Goal: Task Accomplishment & Management: Manage account settings

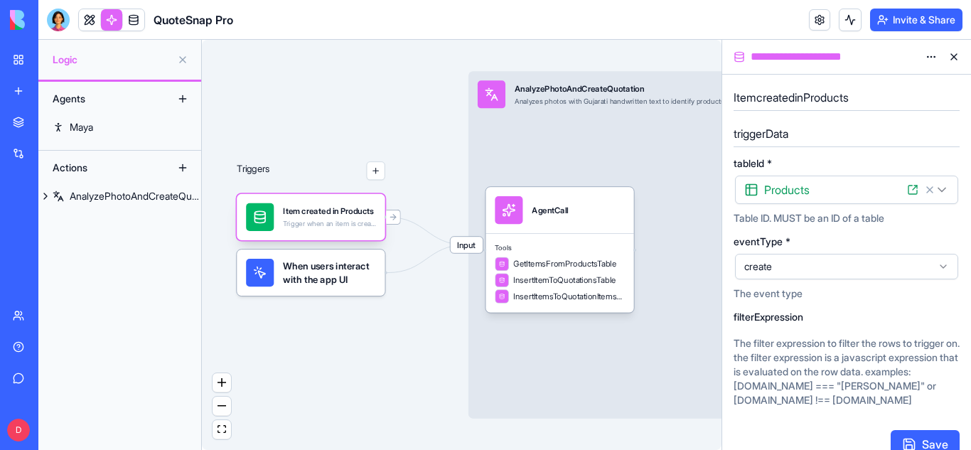
click at [326, 218] on div "Item created in Products Trigger when an item is created in the Products table" at bounding box center [329, 217] width 92 height 28
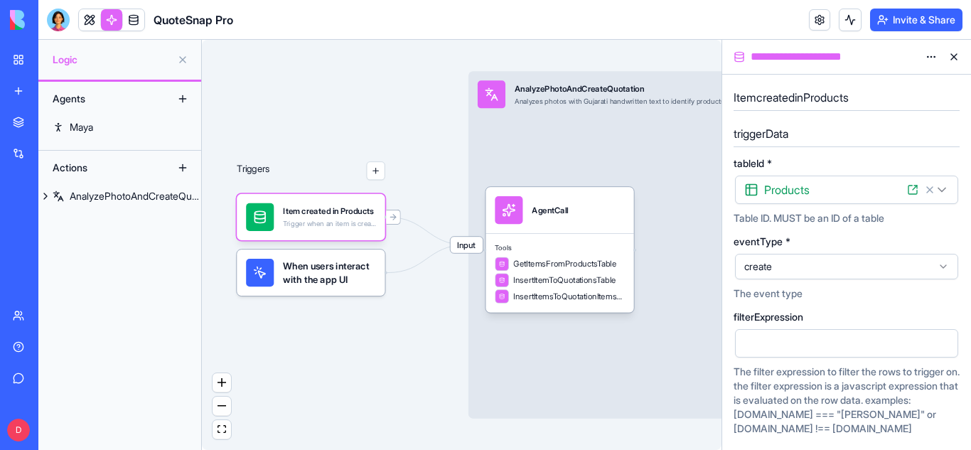
click at [907, 185] on html "**********" at bounding box center [485, 225] width 971 height 450
click at [916, 190] on icon at bounding box center [912, 189] width 11 height 11
click at [126, 13] on span at bounding box center [134, 20] width 40 height 40
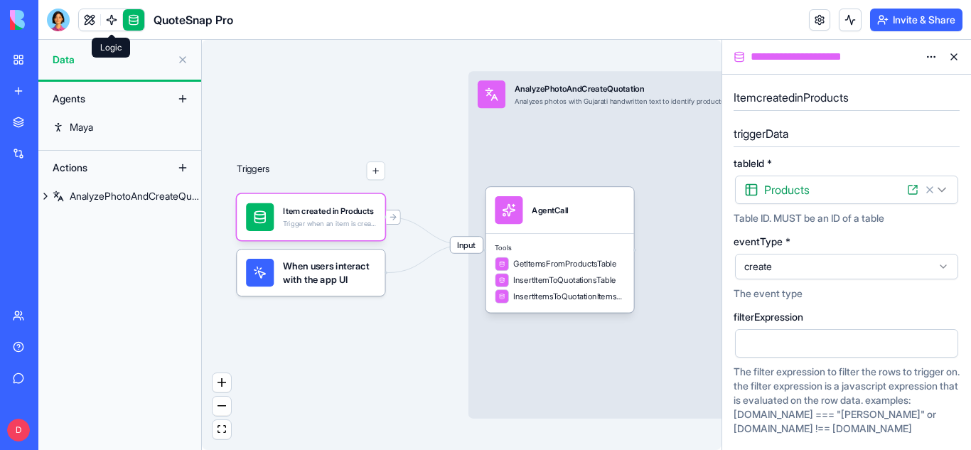
click at [126, 13] on link at bounding box center [133, 19] width 21 height 21
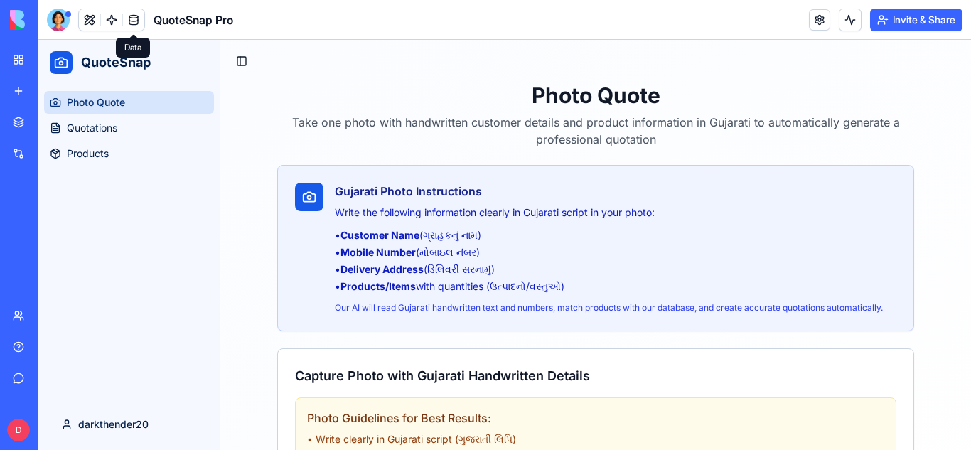
scroll to position [208, 0]
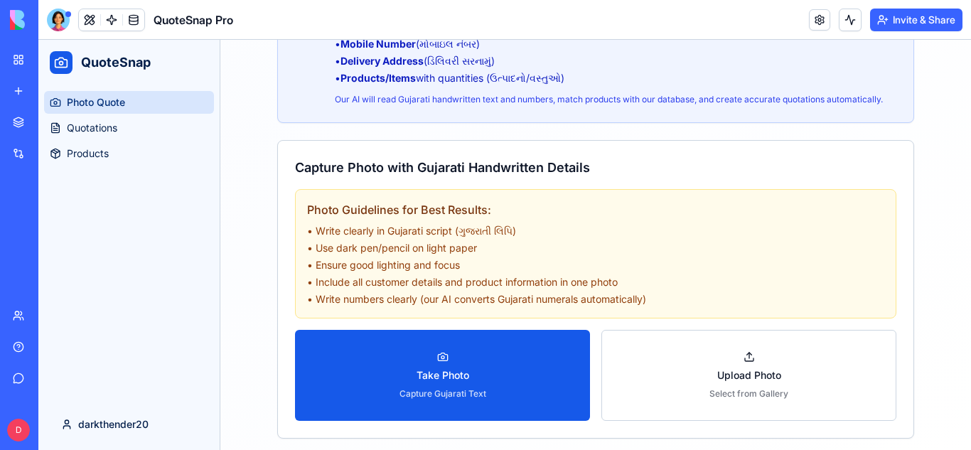
click at [191, 204] on div "Photo Quote Quotations Products" at bounding box center [128, 242] width 181 height 314
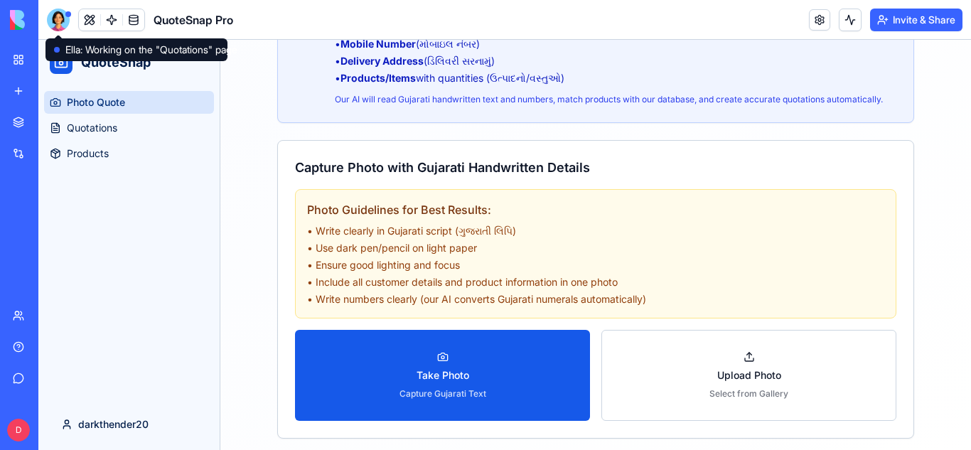
click at [56, 14] on div at bounding box center [58, 20] width 23 height 23
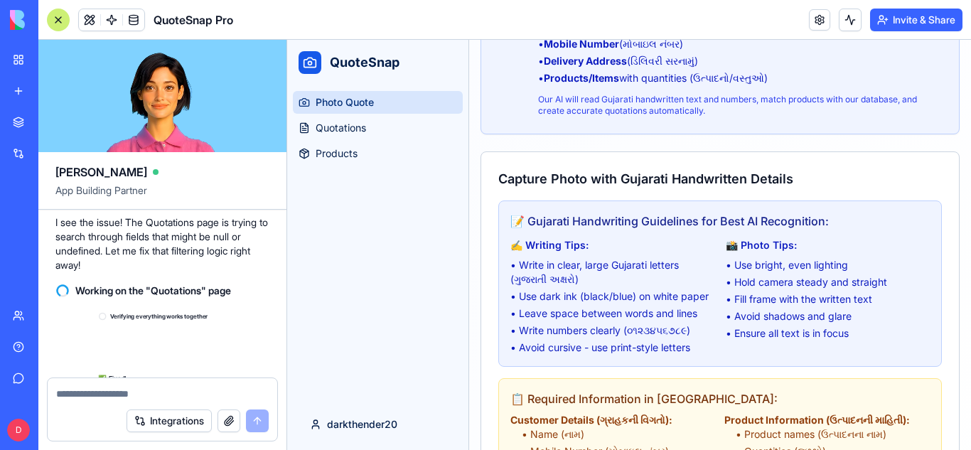
scroll to position [3524, 0]
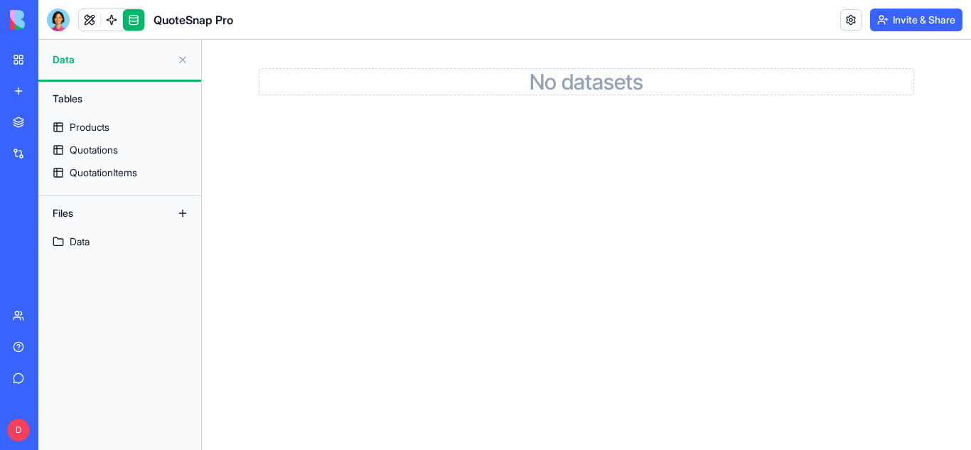
click at [65, 107] on div "Tables" at bounding box center [120, 98] width 149 height 23
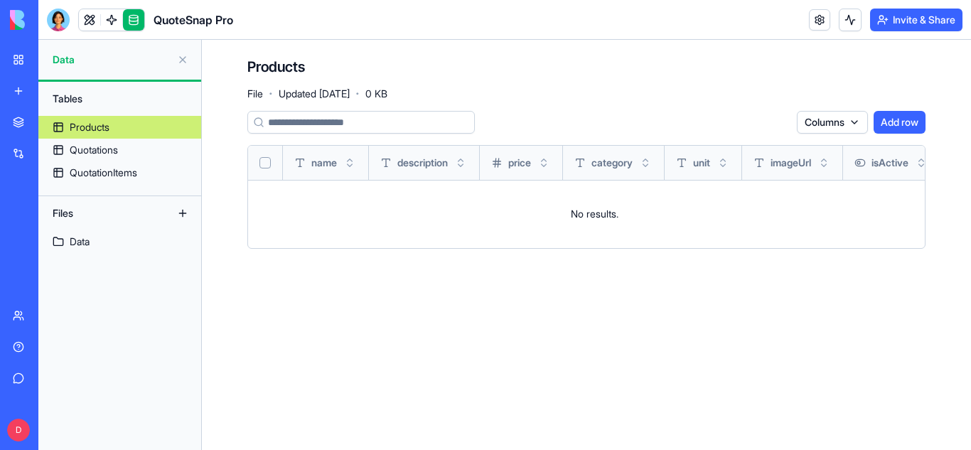
click at [67, 102] on div "Tables" at bounding box center [120, 98] width 149 height 23
click at [78, 128] on div "Products" at bounding box center [90, 127] width 40 height 14
click at [267, 161] on button "Select all" at bounding box center [265, 162] width 11 height 11
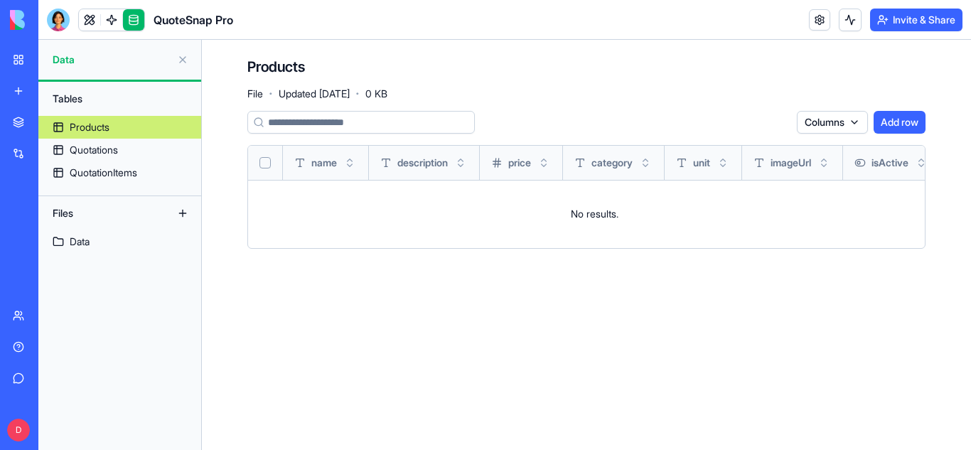
drag, startPoint x: 802, startPoint y: 242, endPoint x: 873, endPoint y: 238, distance: 71.3
click at [873, 238] on td "No results." at bounding box center [594, 214] width 693 height 68
click at [108, 240] on link "Data" at bounding box center [119, 241] width 163 height 23
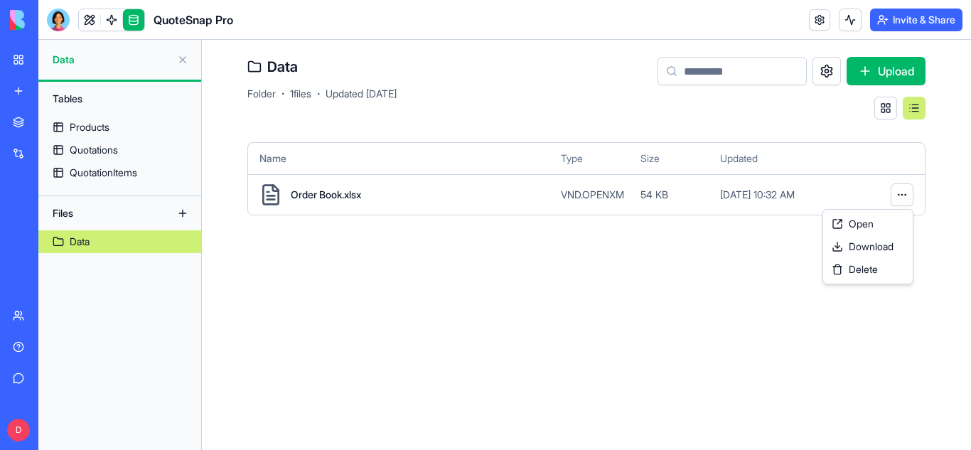
click at [913, 193] on html "BETA My Workspace New app Marketplace Integrations Recent QuoteSnap Pro AI Logo…" at bounding box center [485, 225] width 971 height 450
click at [858, 267] on span "Delete" at bounding box center [863, 269] width 29 height 14
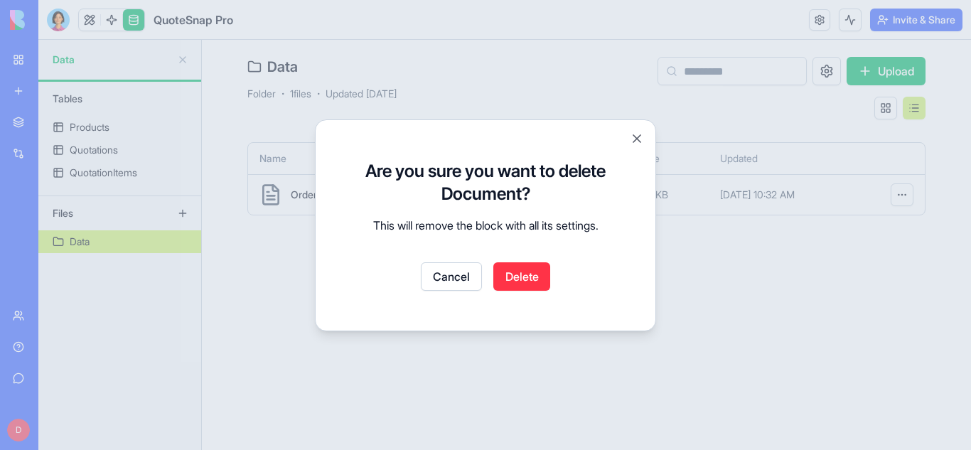
click at [530, 272] on button "Delete" at bounding box center [522, 276] width 57 height 28
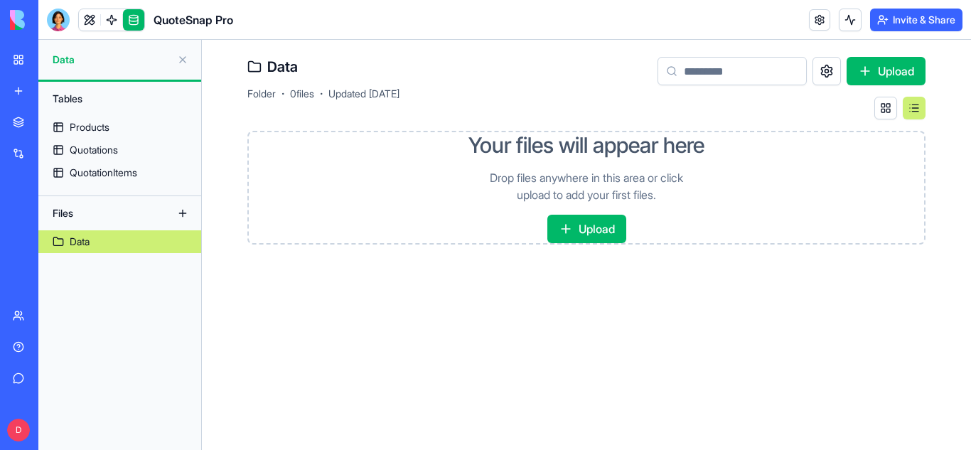
click at [603, 220] on button "Upload" at bounding box center [587, 229] width 79 height 28
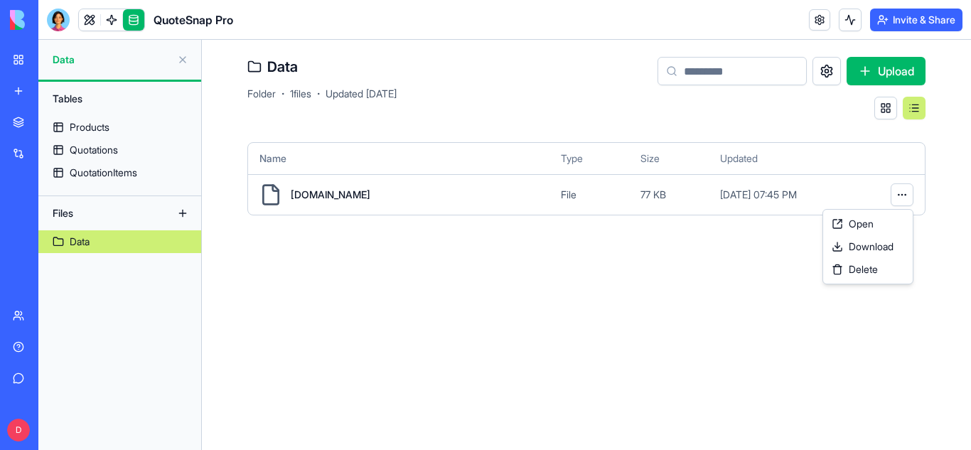
click at [899, 186] on html "BETA My Workspace New app Marketplace Integrations Recent QuoteSnap Pro AI Logo…" at bounding box center [485, 225] width 971 height 450
click at [673, 252] on html "BETA My Workspace New app Marketplace Integrations Recent QuoteSnap Pro AI Logo…" at bounding box center [485, 225] width 971 height 450
click at [859, 65] on button "Upload" at bounding box center [886, 71] width 79 height 28
click at [831, 68] on button at bounding box center [827, 71] width 28 height 28
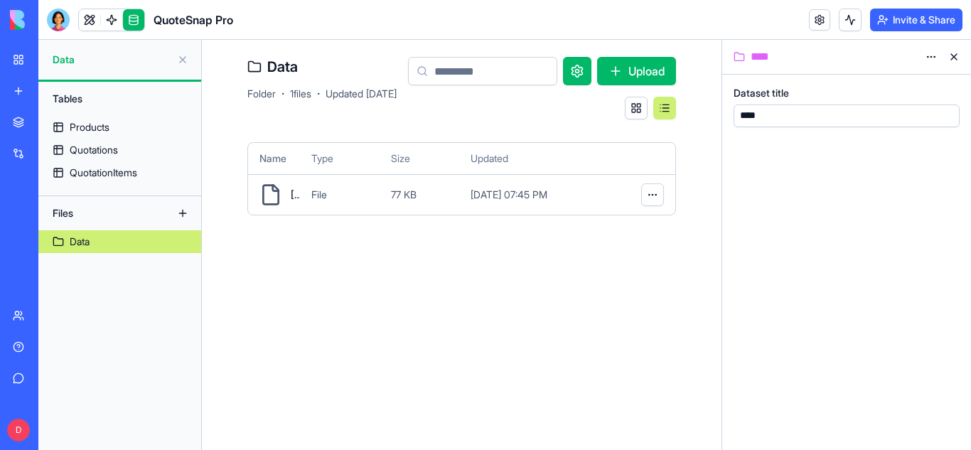
click at [957, 58] on button at bounding box center [954, 57] width 23 height 23
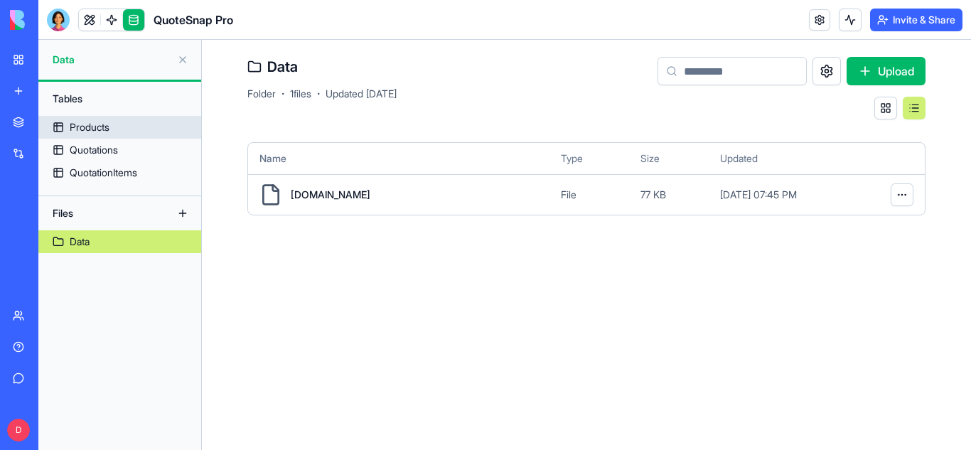
click at [99, 127] on div "Products" at bounding box center [90, 127] width 40 height 14
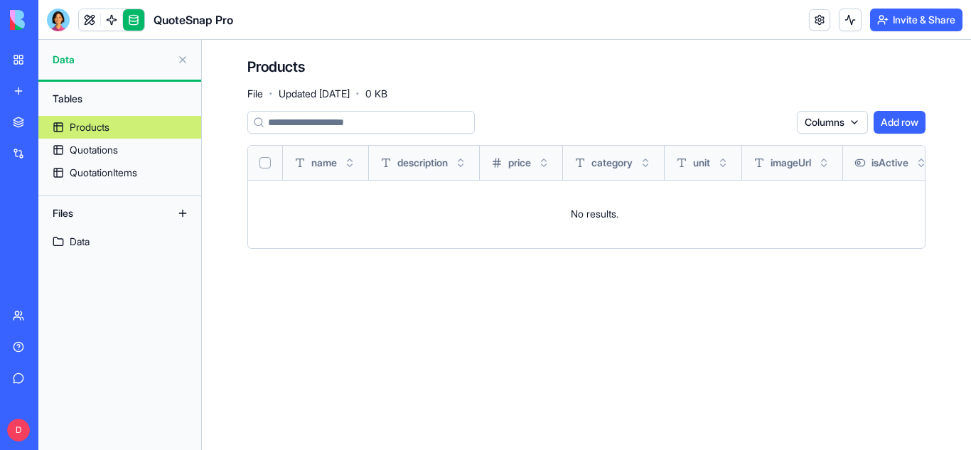
click at [130, 12] on link at bounding box center [133, 19] width 21 height 21
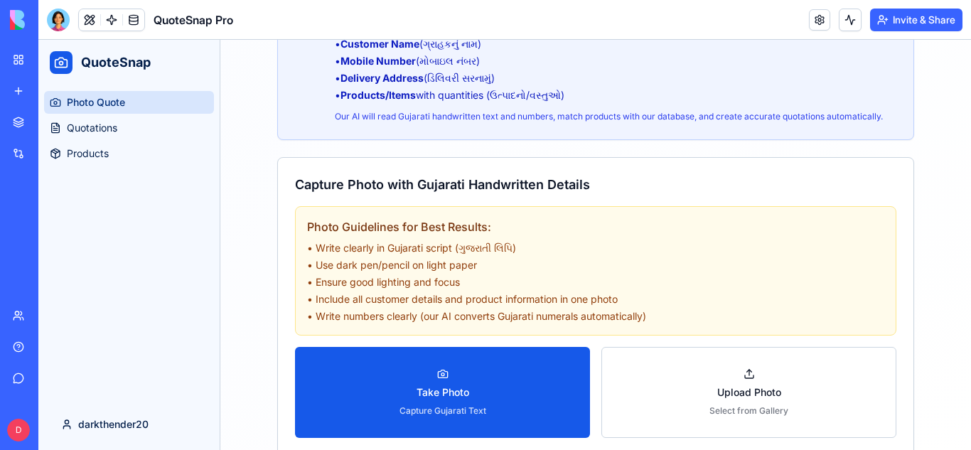
scroll to position [208, 0]
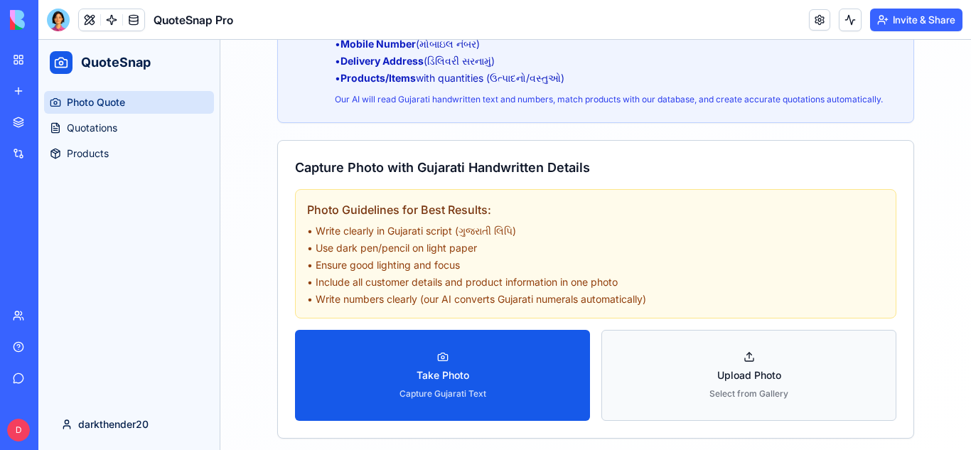
click at [737, 380] on span "Upload Photo" at bounding box center [750, 375] width 64 height 14
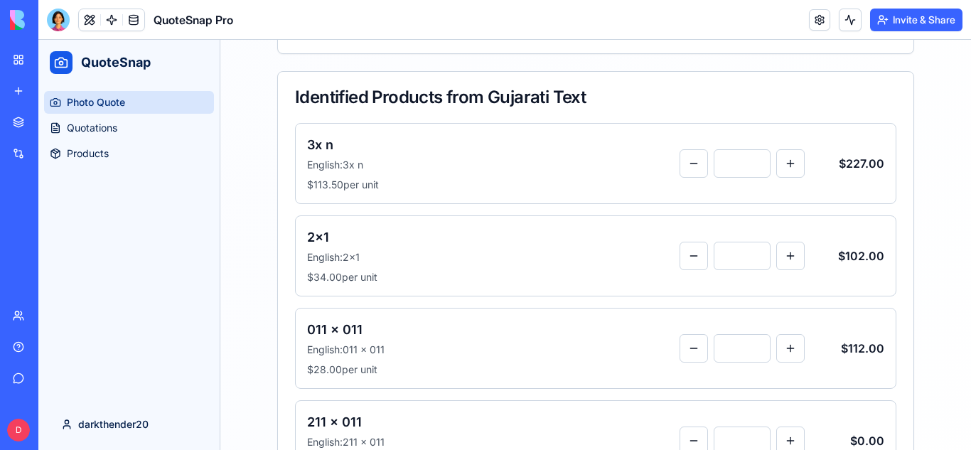
scroll to position [521, 0]
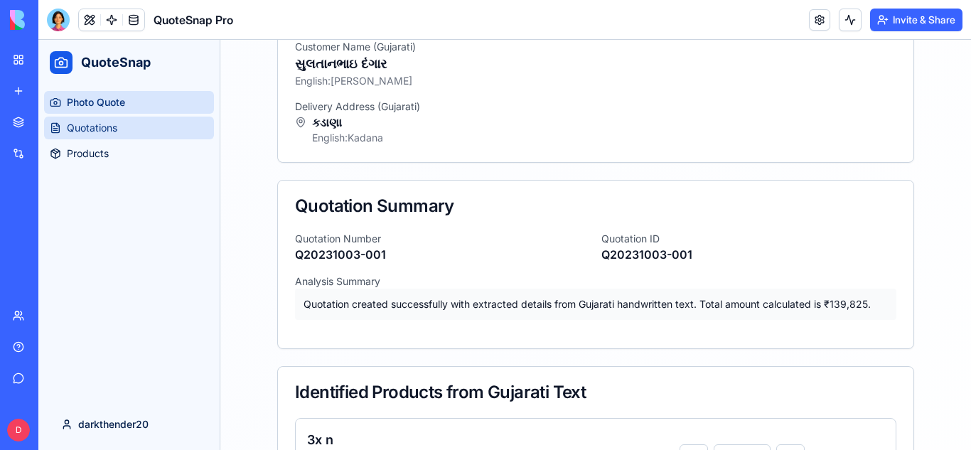
click at [144, 124] on link "Quotations" at bounding box center [129, 128] width 170 height 23
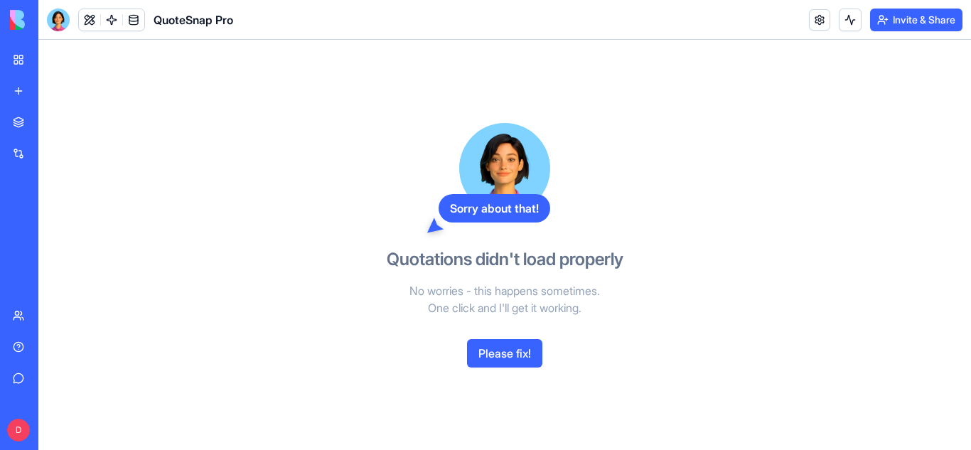
click at [504, 353] on button "Please fix!" at bounding box center [504, 353] width 75 height 28
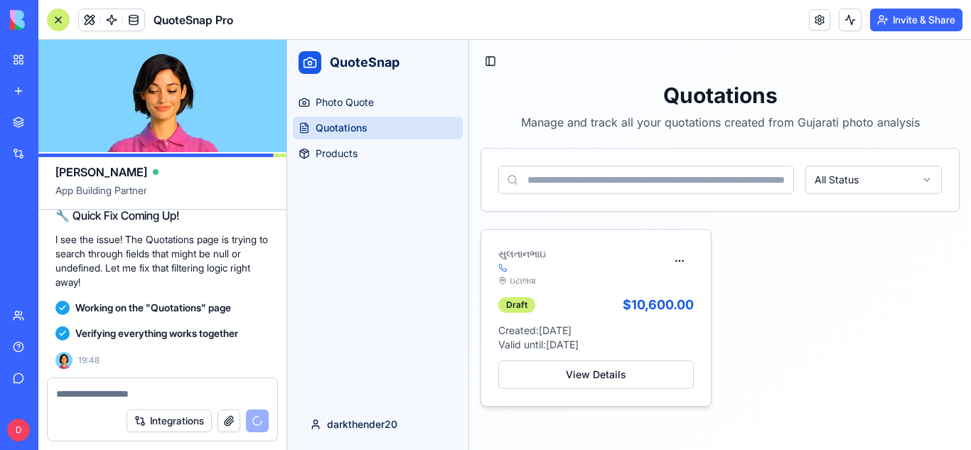
scroll to position [2830, 0]
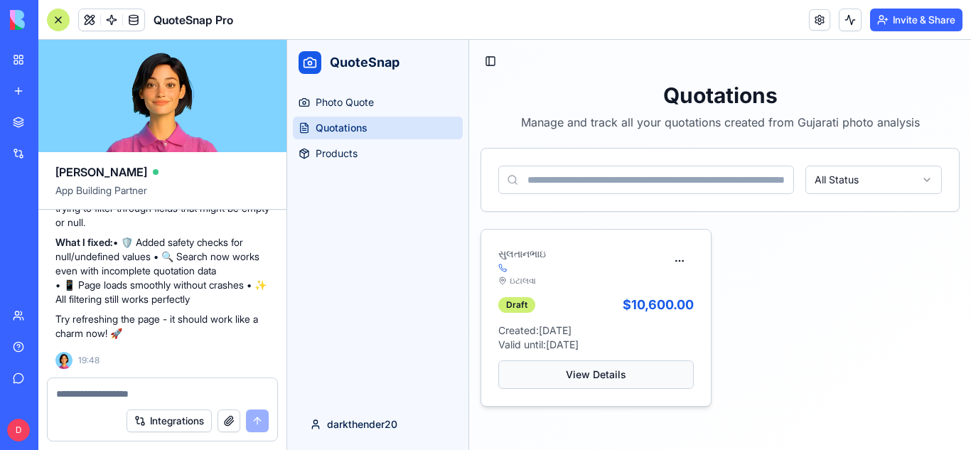
click at [592, 380] on button "View Details" at bounding box center [596, 375] width 196 height 28
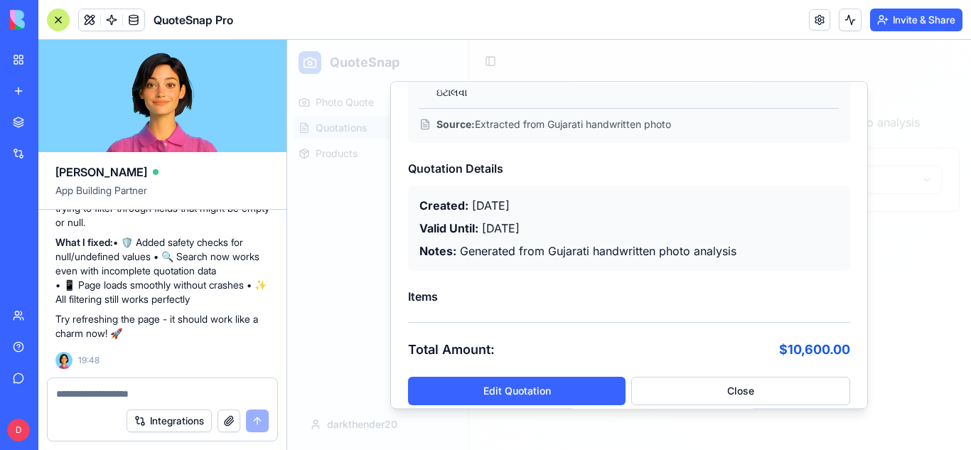
scroll to position [162, 0]
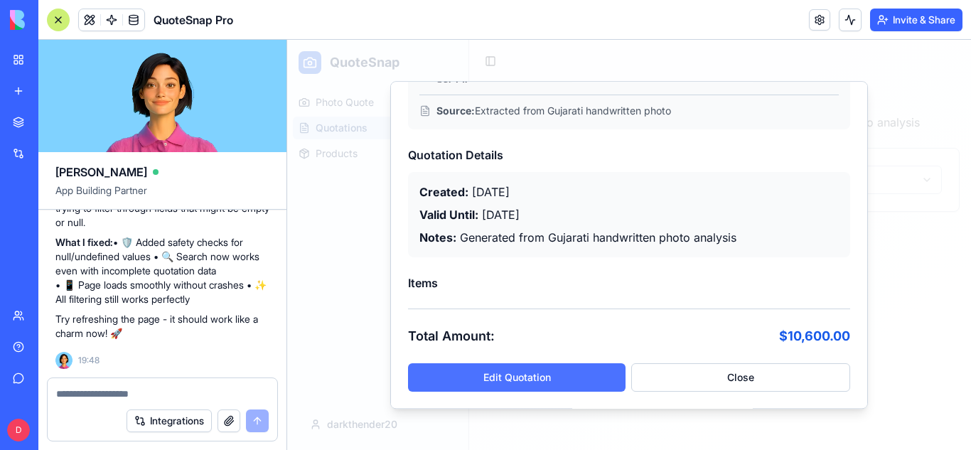
click at [525, 378] on button "Edit Quotation" at bounding box center [517, 377] width 218 height 28
click at [562, 368] on button "Edit Quotation" at bounding box center [517, 377] width 218 height 28
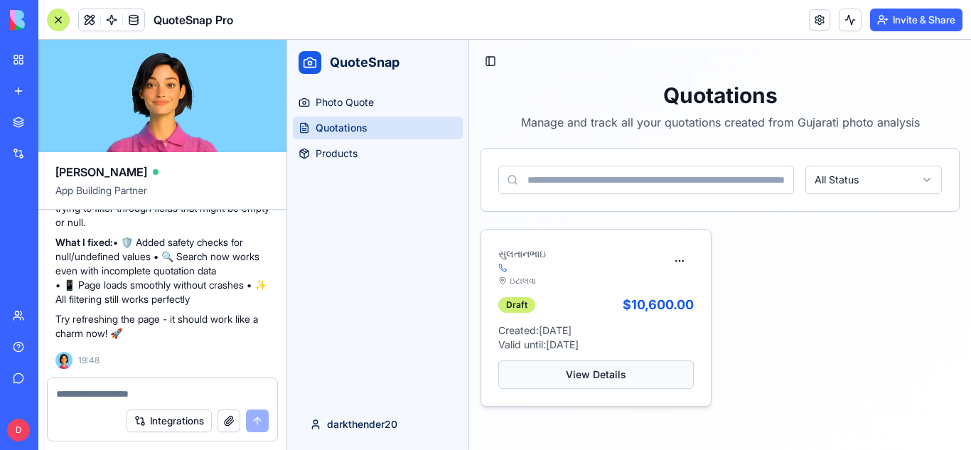
click at [651, 374] on button "View Details" at bounding box center [596, 375] width 196 height 28
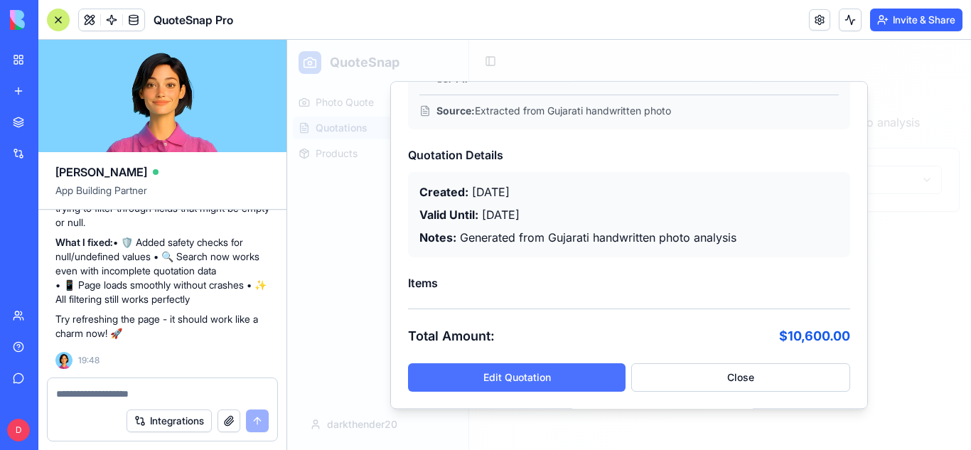
click at [565, 370] on button "Edit Quotation" at bounding box center [517, 377] width 218 height 28
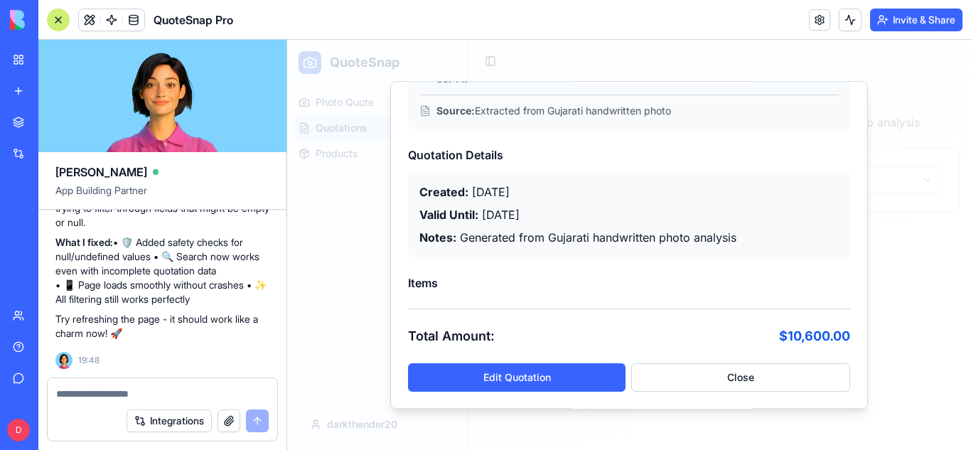
click at [597, 232] on p "Notes: Generated from Gujarati handwritten photo analysis" at bounding box center [630, 237] width 420 height 17
click at [745, 380] on button "Close" at bounding box center [740, 377] width 219 height 28
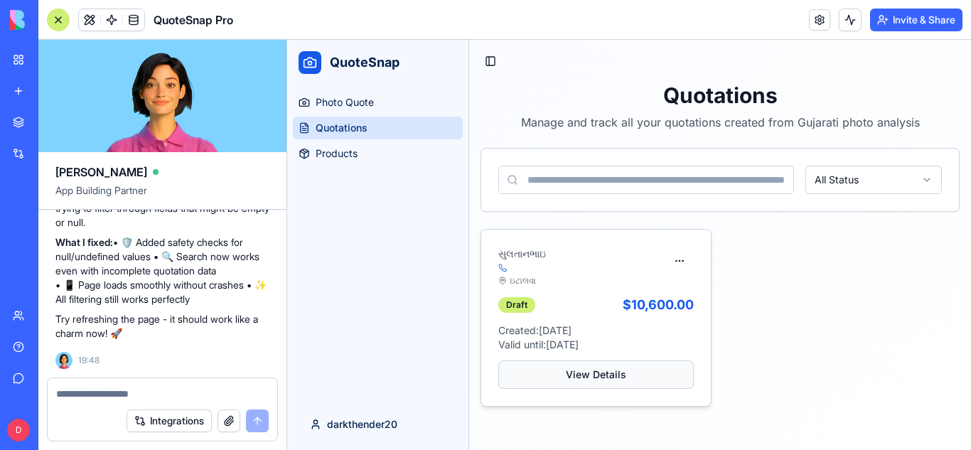
click at [642, 373] on button "View Details" at bounding box center [596, 375] width 196 height 28
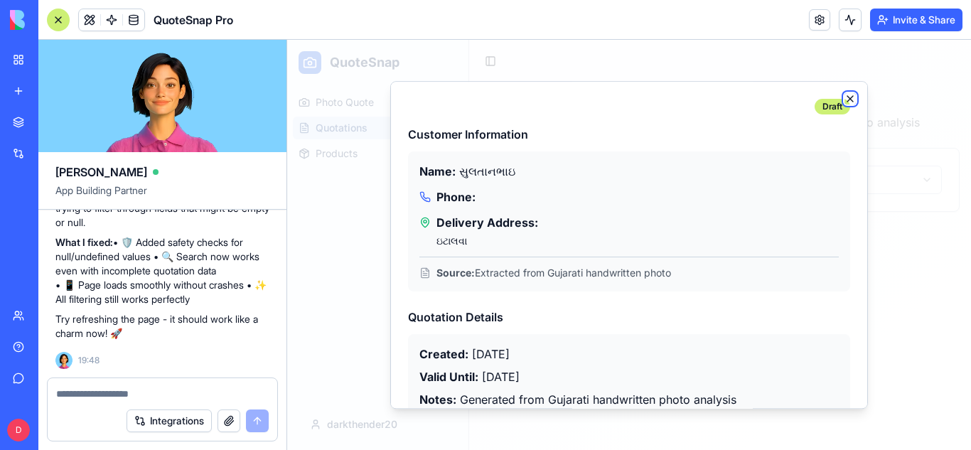
click at [845, 93] on icon "button" at bounding box center [850, 98] width 11 height 11
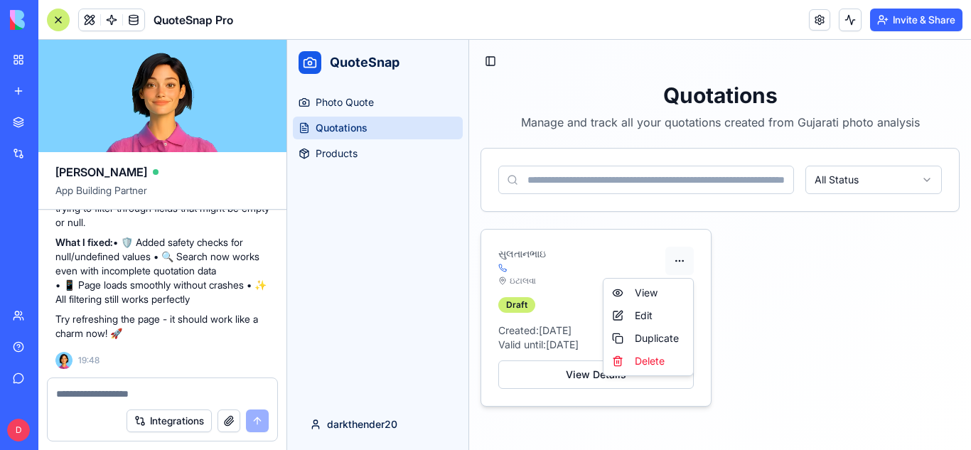
click at [679, 264] on html "QuoteSnap Photo Quote Quotations Products darkthender20 Toggle Sidebar Quotatio…" at bounding box center [629, 245] width 684 height 410
click at [655, 293] on div "View" at bounding box center [649, 293] width 84 height 23
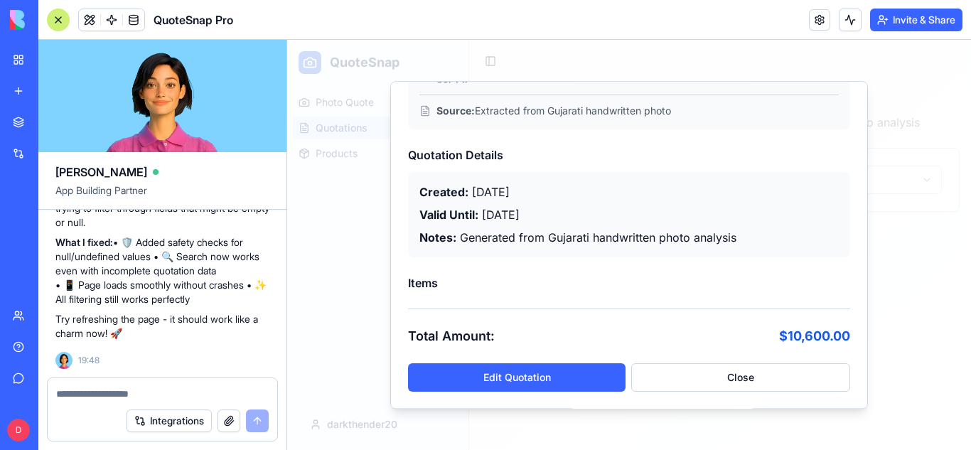
click at [772, 394] on div "Draft Customer Information Name: સુલતાનભાઇ Phone: Delivery Address: ઇટાલવા Sour…" at bounding box center [629, 245] width 478 height 329
click at [740, 377] on button "Close" at bounding box center [740, 377] width 219 height 28
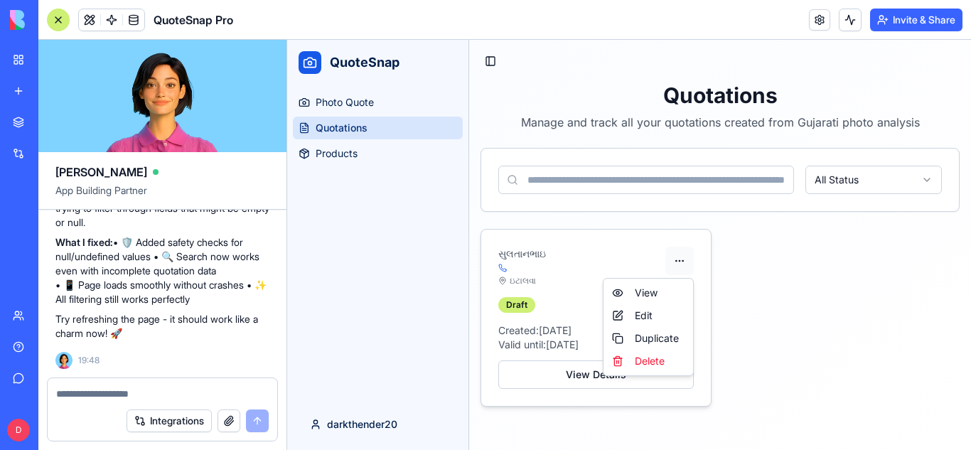
click at [688, 259] on html "QuoteSnap Photo Quote Quotations Products darkthender20 Toggle Sidebar Quotatio…" at bounding box center [629, 245] width 684 height 410
click at [664, 358] on div "Delete" at bounding box center [649, 361] width 84 height 23
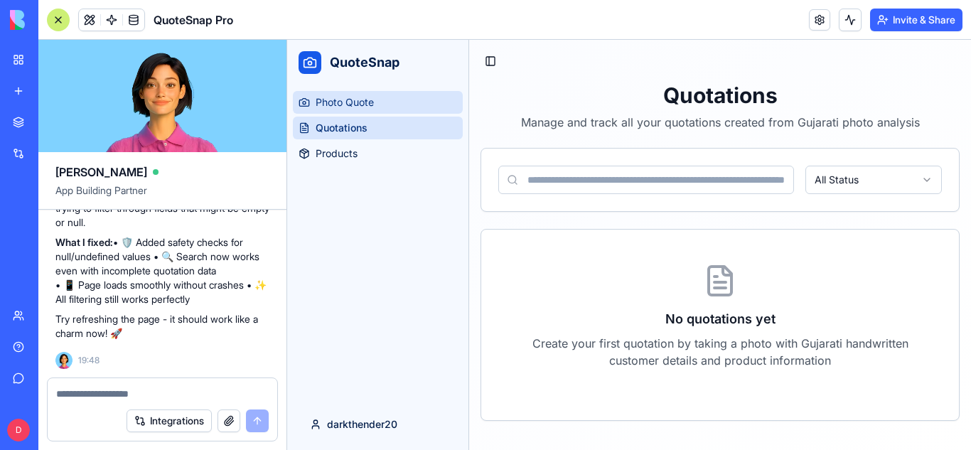
click at [423, 103] on link "Photo Quote" at bounding box center [378, 102] width 170 height 23
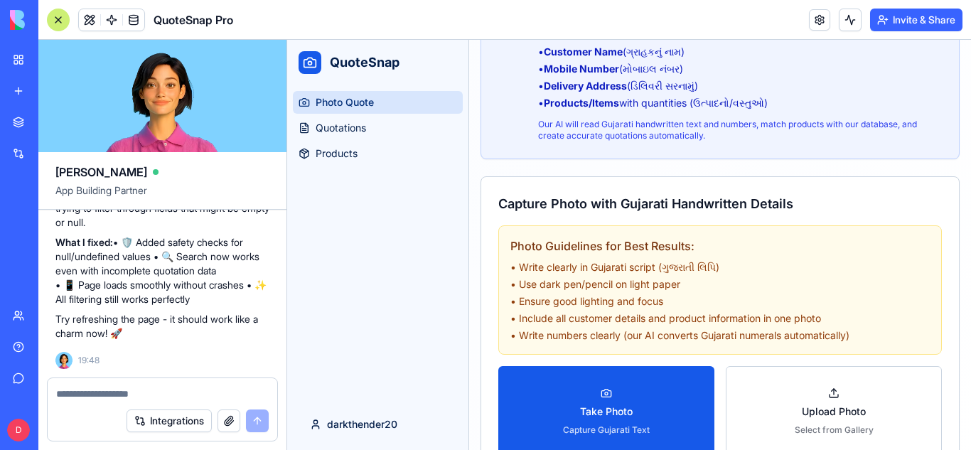
scroll to position [220, 0]
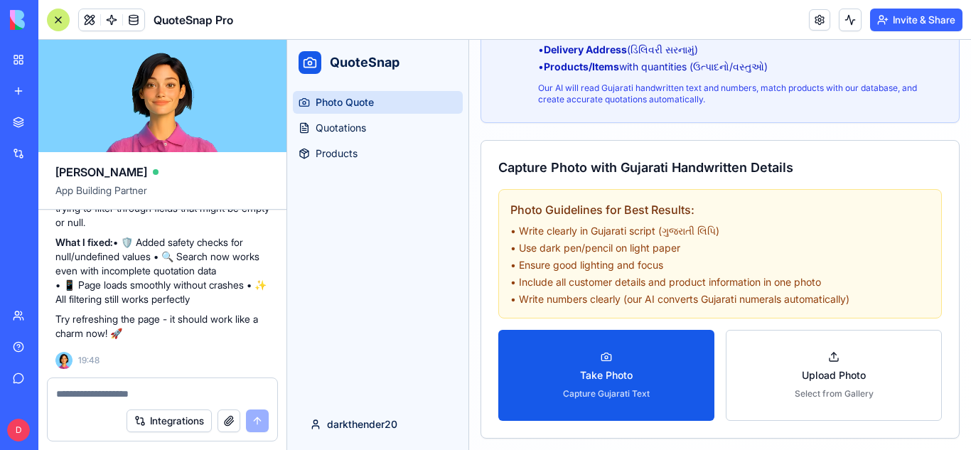
click at [151, 390] on textarea at bounding box center [162, 394] width 213 height 14
type textarea "*"
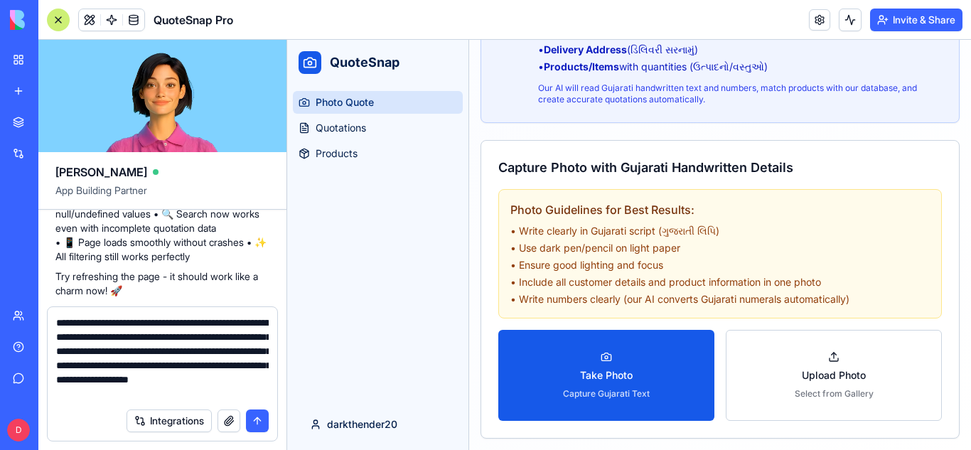
scroll to position [13, 0]
type textarea "**********"
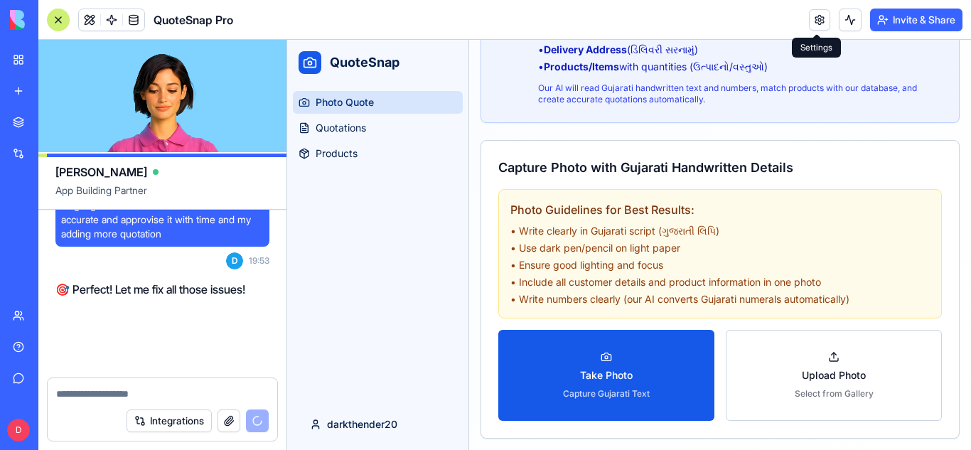
scroll to position [3129, 0]
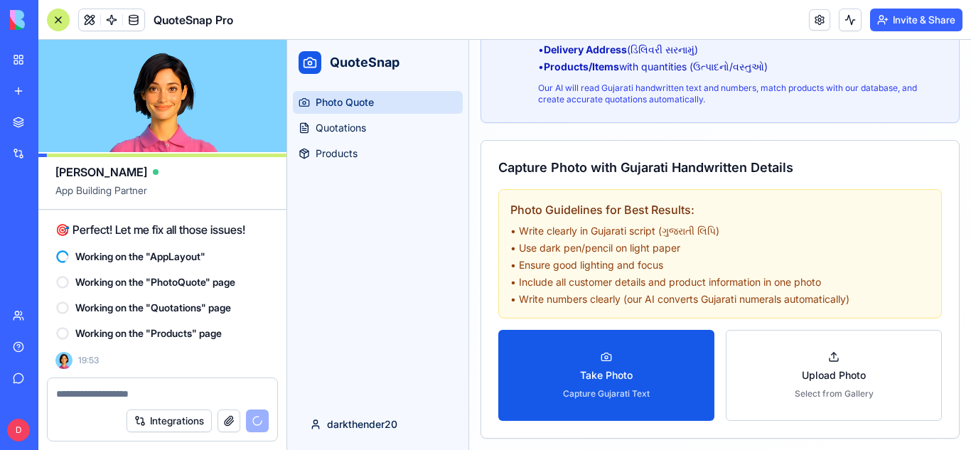
click at [818, 25] on link at bounding box center [819, 19] width 21 height 21
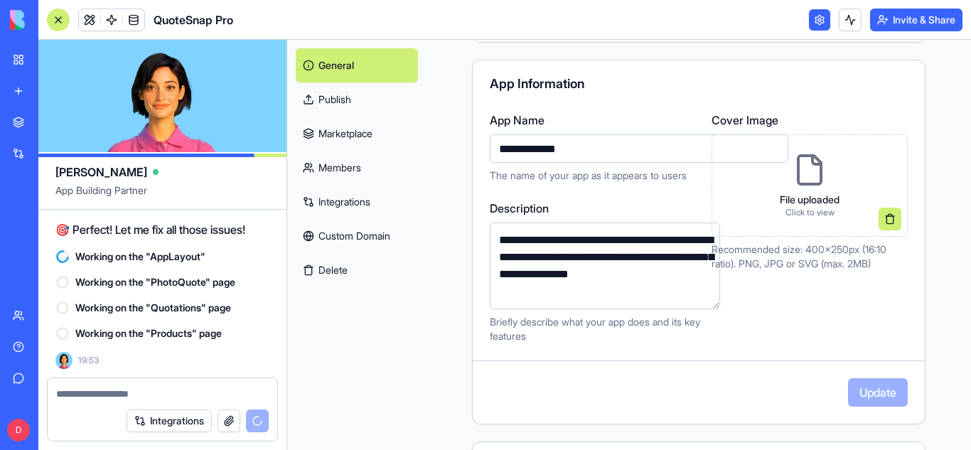
scroll to position [107, 0]
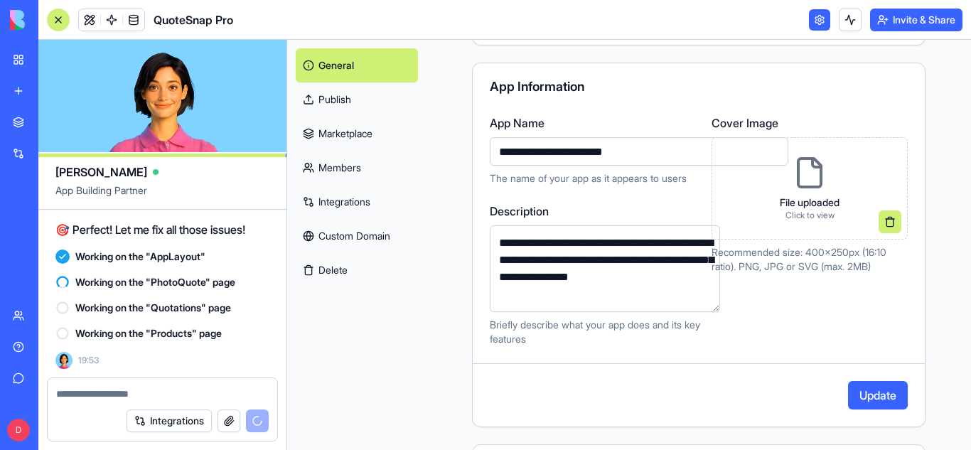
type input "**********"
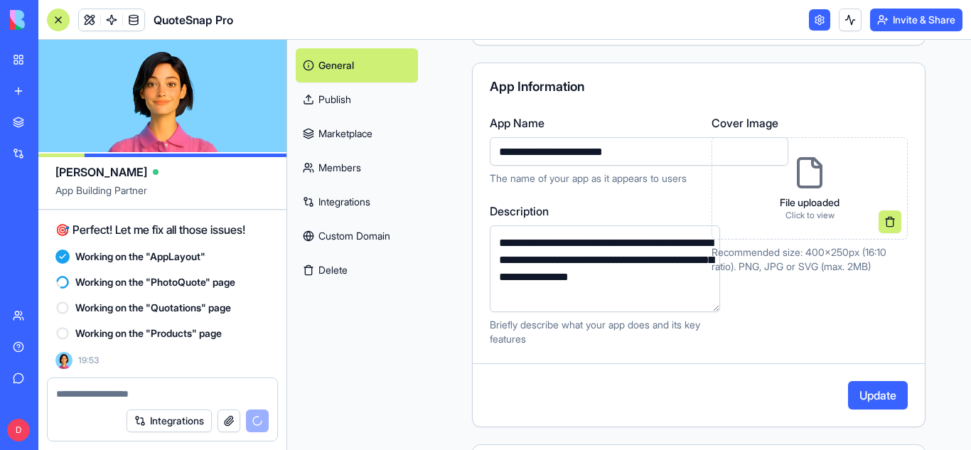
click at [820, 336] on div "Cover Image File uploaded Click to view Recommended size: 400x250px (16:10 rati…" at bounding box center [810, 230] width 196 height 232
click at [804, 185] on icon at bounding box center [810, 173] width 34 height 34
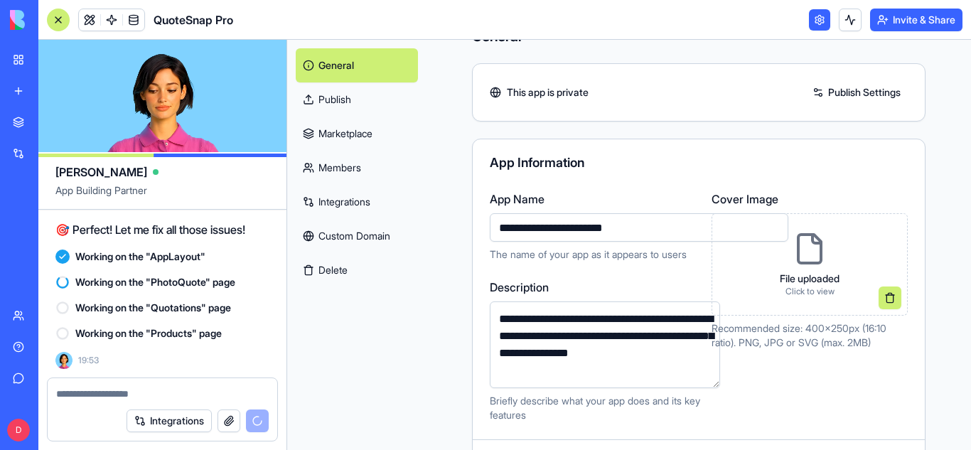
scroll to position [0, 0]
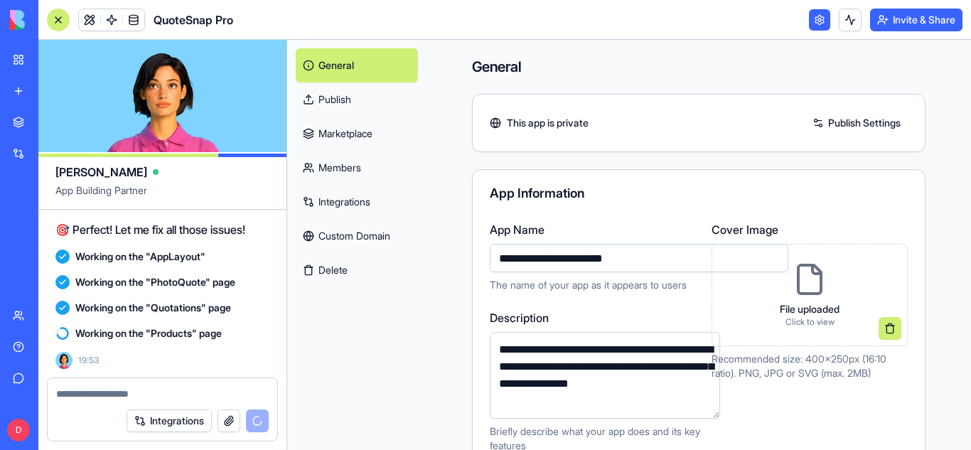
click at [317, 96] on link "Publish" at bounding box center [357, 99] width 122 height 34
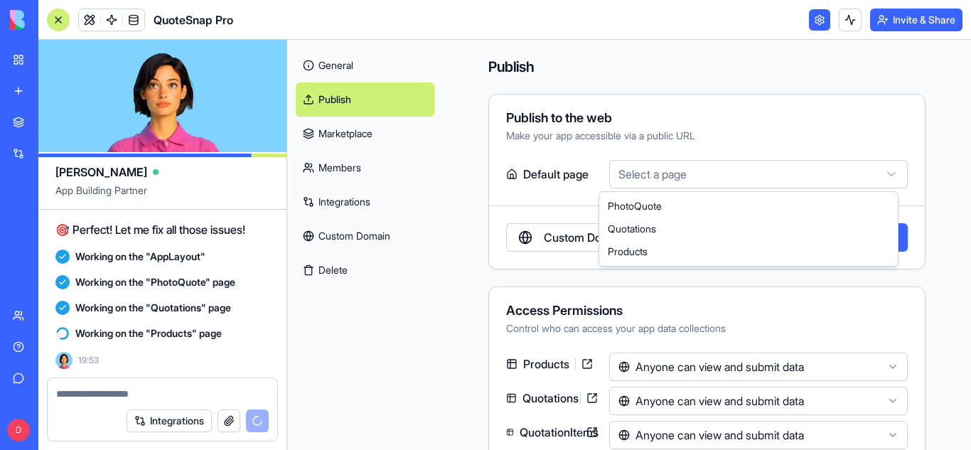
click at [882, 170] on html "BETA My Workspace New app Marketplace Integrations Recent QuoteSnap Pro AI Logo…" at bounding box center [485, 225] width 971 height 450
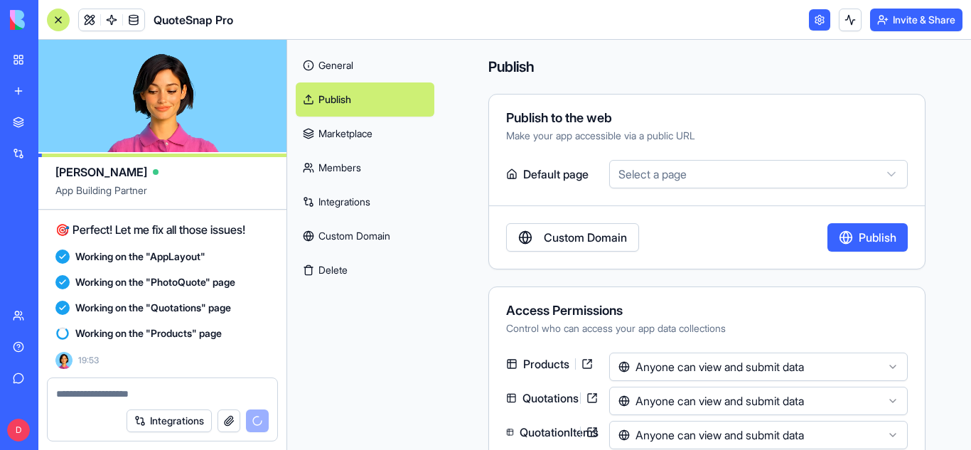
click at [882, 170] on html "BETA My Workspace New app Marketplace Integrations Recent QuoteSnap Pro AI Logo…" at bounding box center [485, 225] width 971 height 450
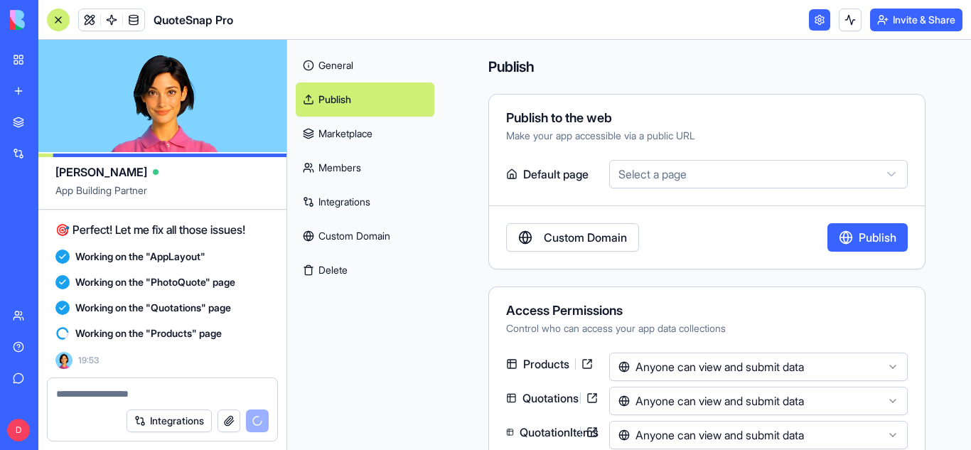
click at [413, 133] on link "Marketplace" at bounding box center [365, 134] width 139 height 34
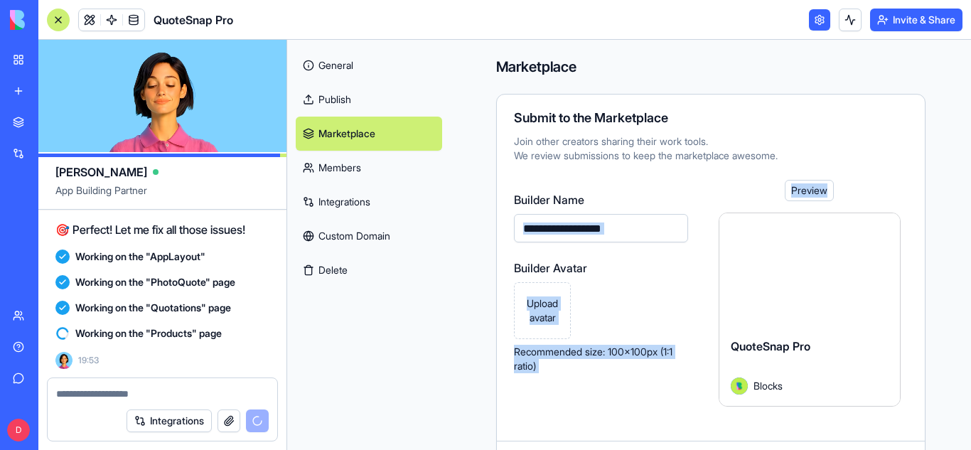
drag, startPoint x: 960, startPoint y: 155, endPoint x: 954, endPoint y: 178, distance: 23.6
click at [954, 178] on div "Marketplace Submit to the Marketplace Join other creators sharing their work to…" at bounding box center [711, 281] width 521 height 482
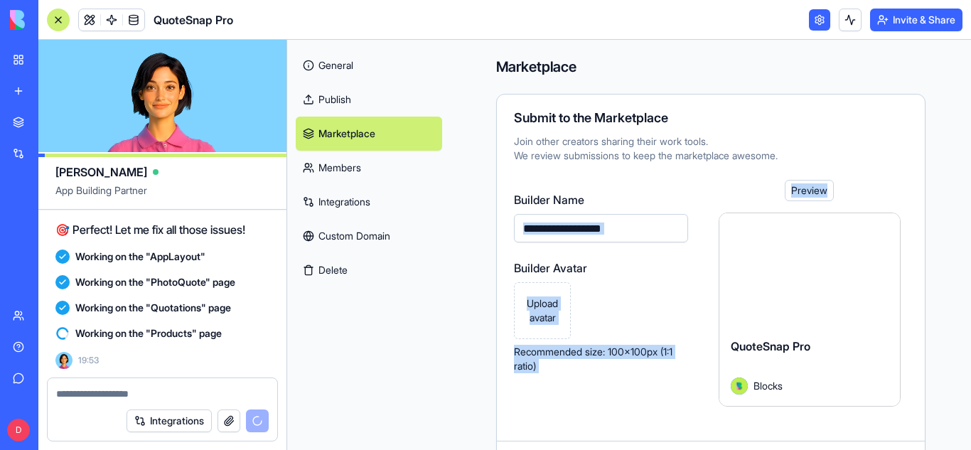
click at [390, 171] on link "Members" at bounding box center [369, 168] width 146 height 34
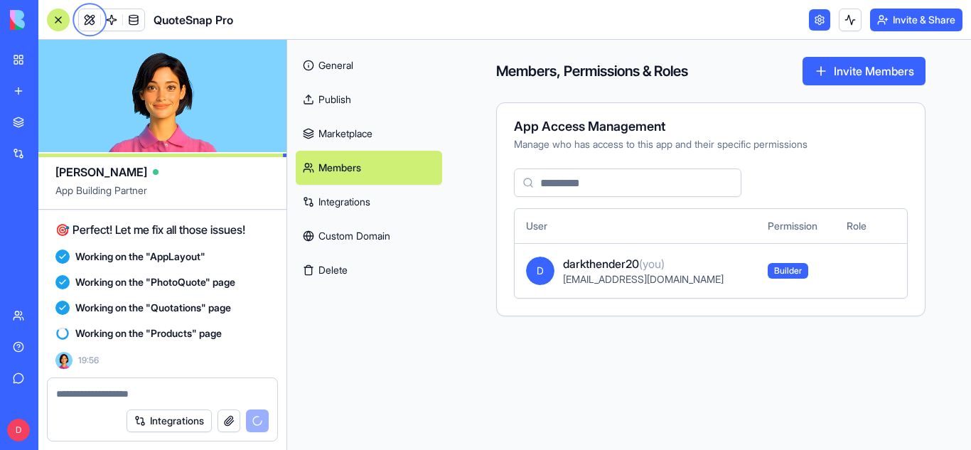
scroll to position [3155, 0]
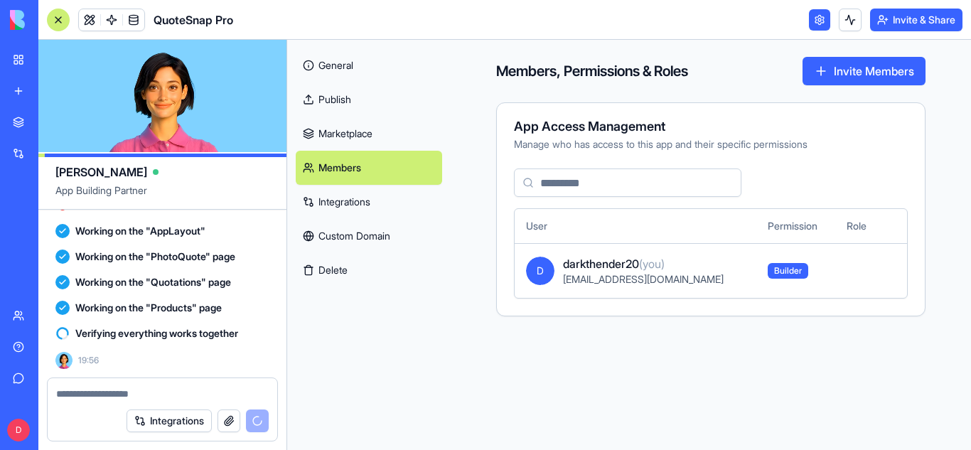
click at [385, 198] on link "Integrations" at bounding box center [369, 202] width 146 height 34
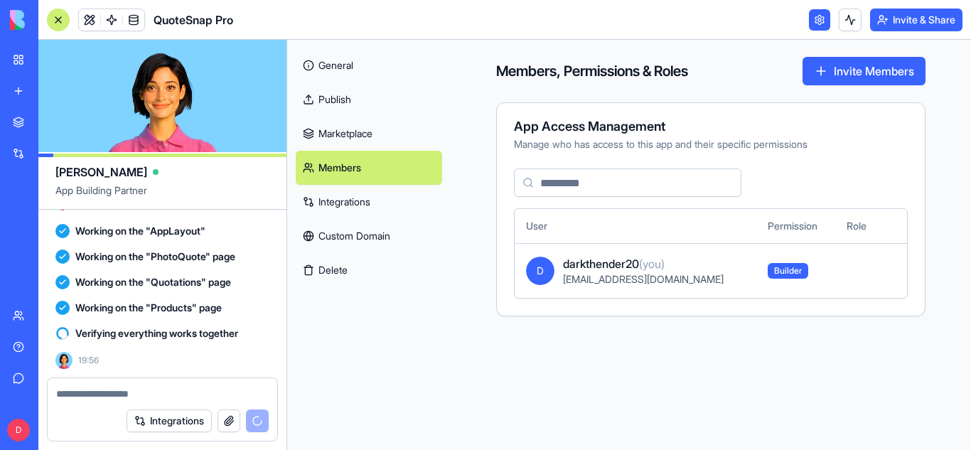
click at [366, 203] on link "Integrations" at bounding box center [369, 202] width 146 height 34
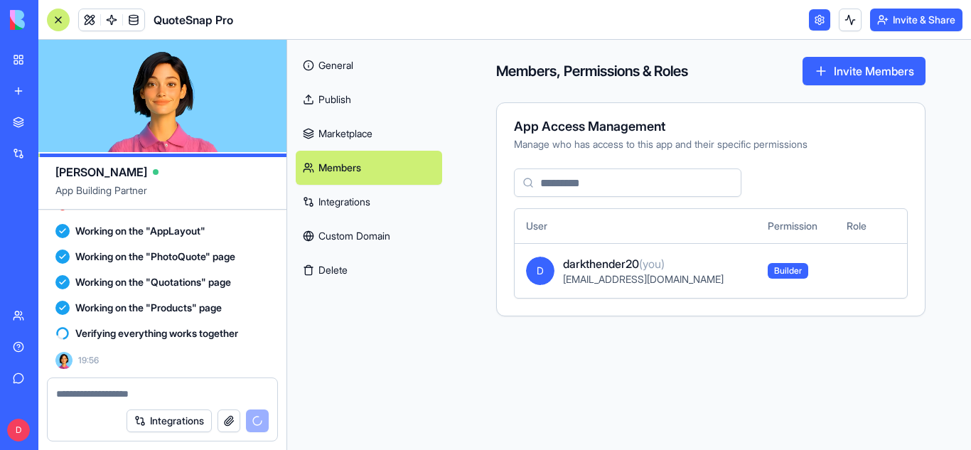
click at [363, 235] on link "Custom Domain" at bounding box center [369, 236] width 146 height 34
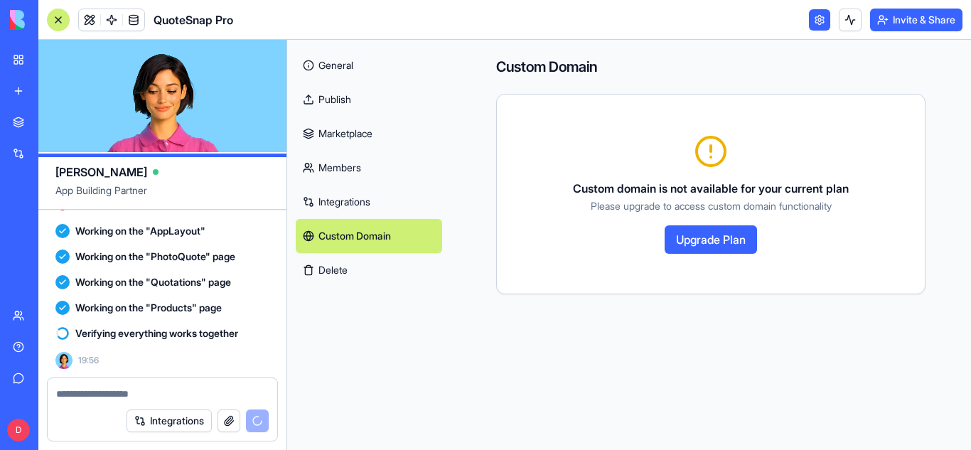
click at [361, 171] on link "Members" at bounding box center [369, 168] width 146 height 34
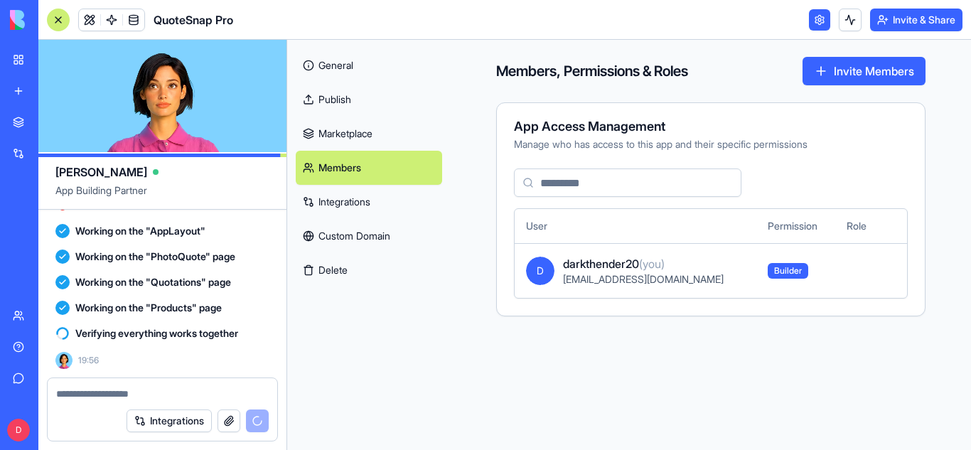
click at [362, 194] on link "Integrations" at bounding box center [369, 202] width 146 height 34
click at [362, 202] on link "Integrations" at bounding box center [369, 202] width 146 height 34
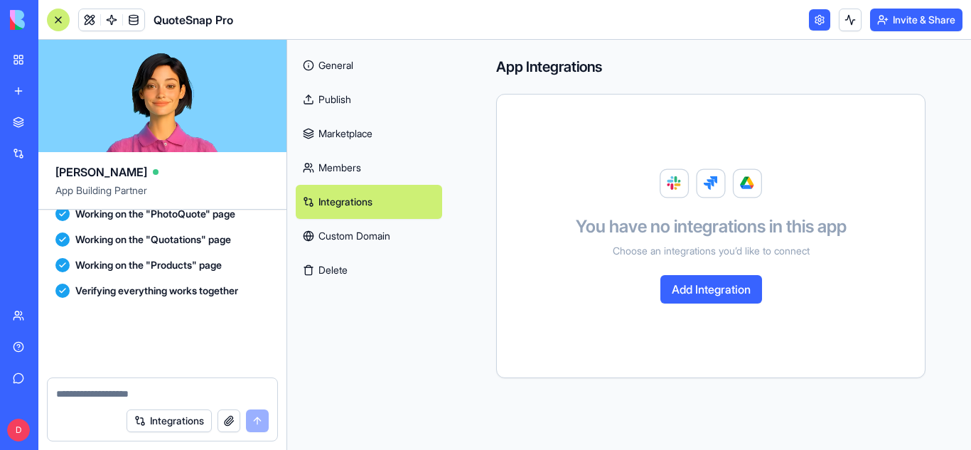
scroll to position [3524, 0]
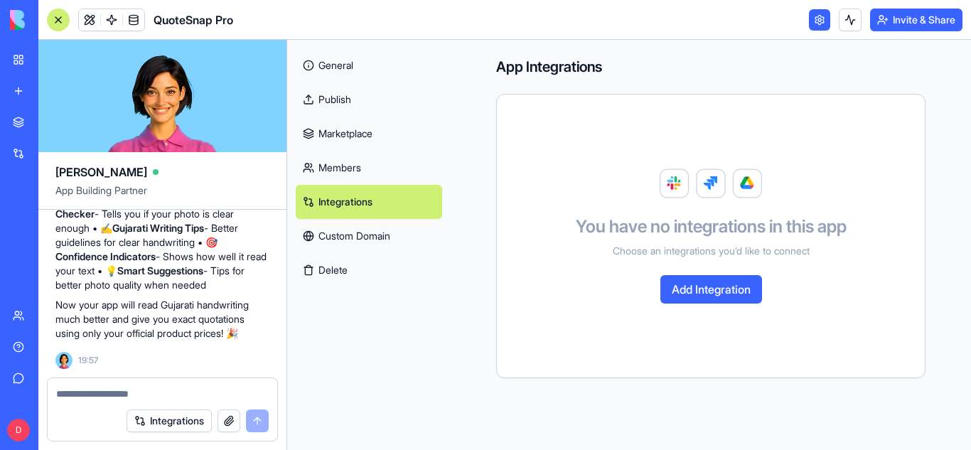
click at [353, 59] on link "General" at bounding box center [369, 65] width 146 height 34
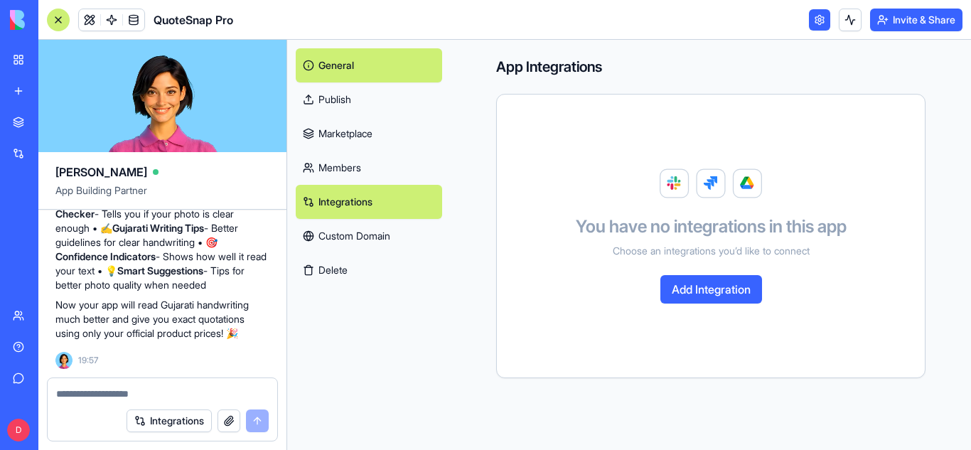
click at [816, 26] on link at bounding box center [819, 19] width 21 height 21
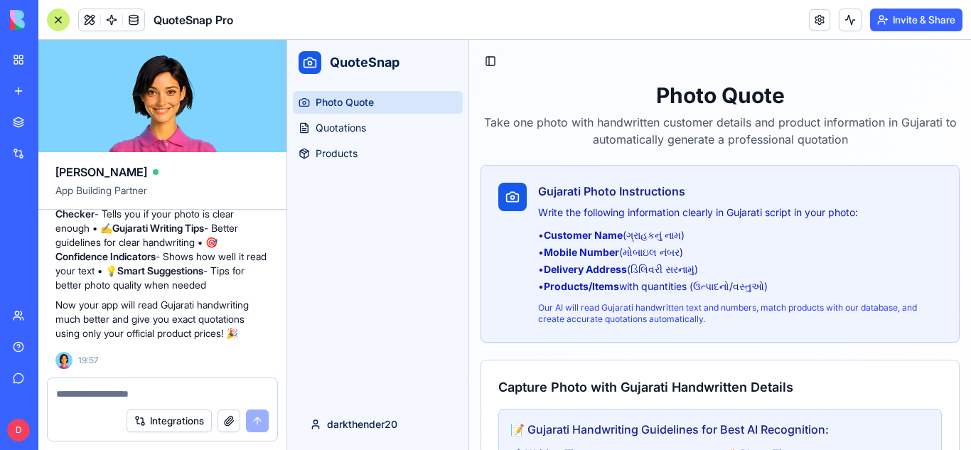
click at [176, 326] on p "Now your app will read Gujarati handwriting much better and give you exact quot…" at bounding box center [162, 319] width 214 height 43
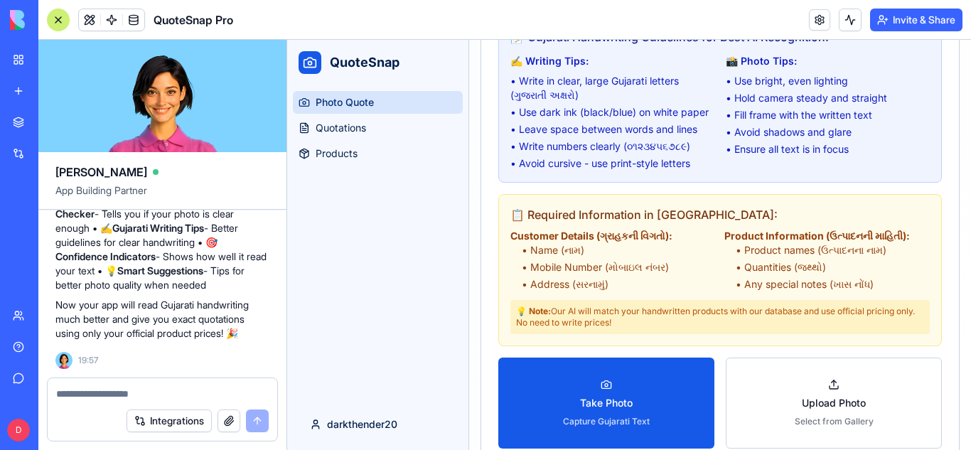
scroll to position [398, 0]
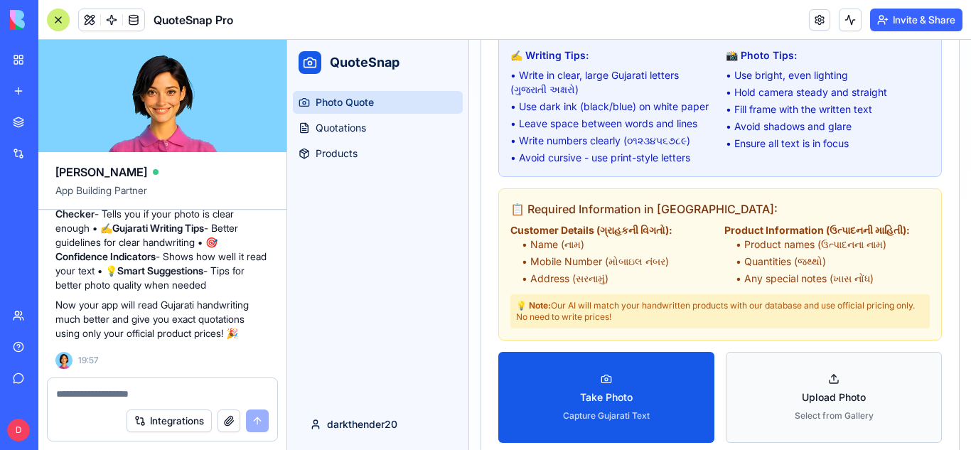
click at [819, 400] on button "Upload Photo Select from Gallery" at bounding box center [834, 397] width 216 height 91
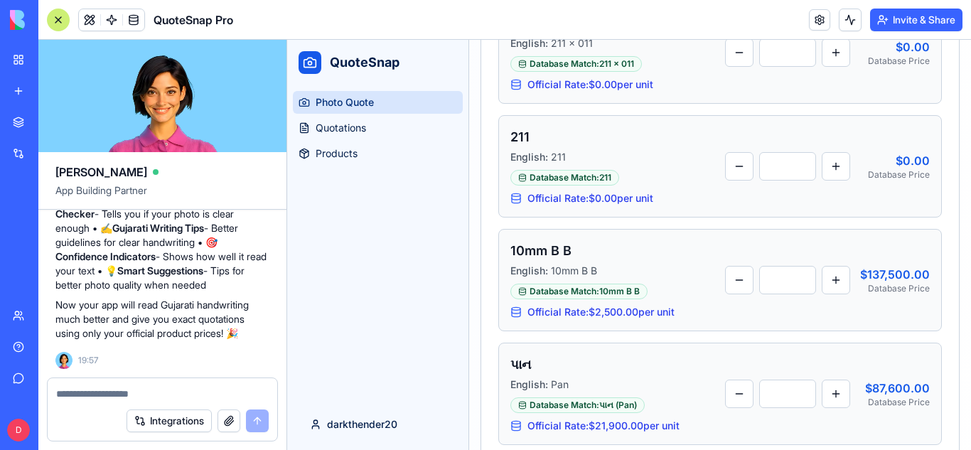
scroll to position [1395, 0]
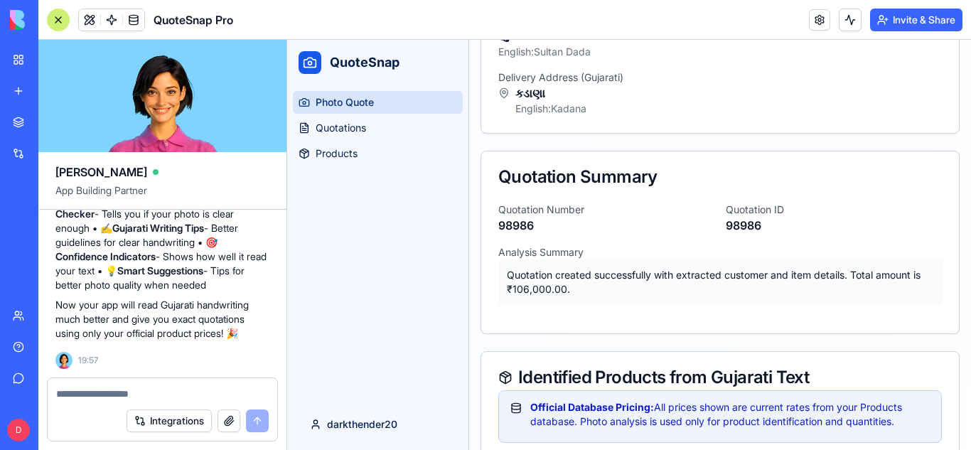
scroll to position [359, 0]
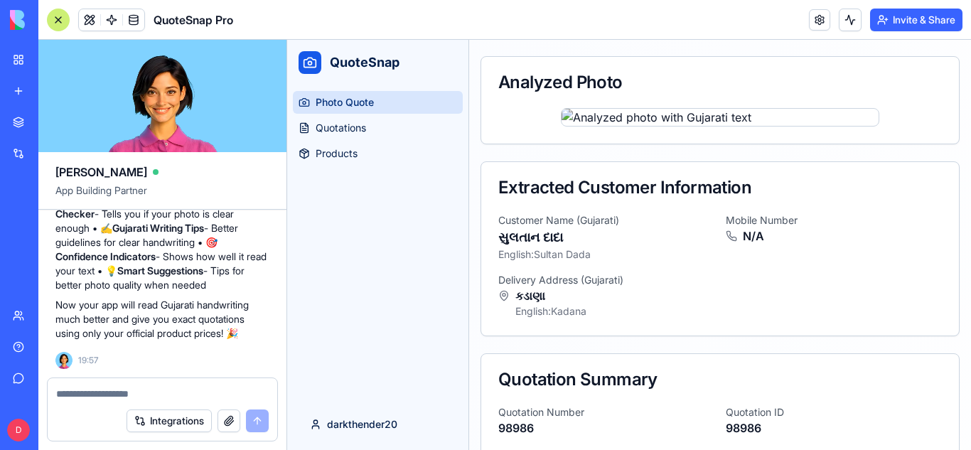
click at [61, 161] on link "Integrations" at bounding box center [32, 153] width 57 height 28
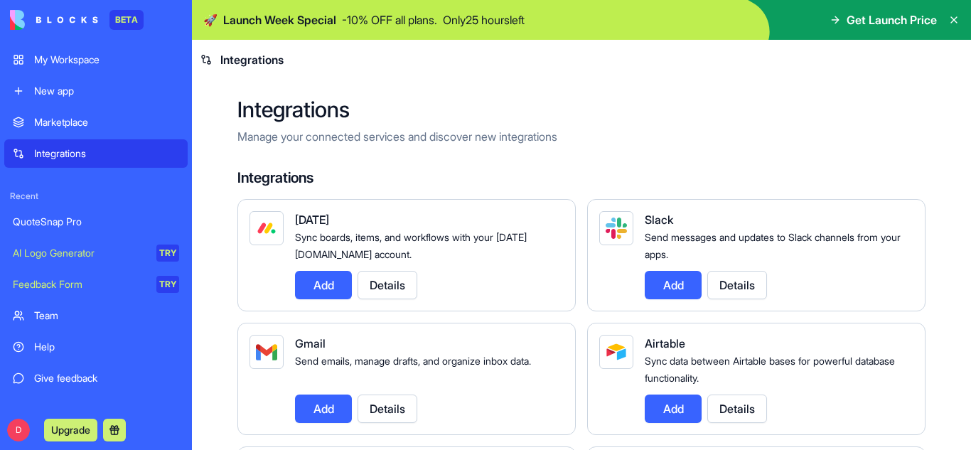
click at [953, 16] on icon at bounding box center [954, 19] width 11 height 11
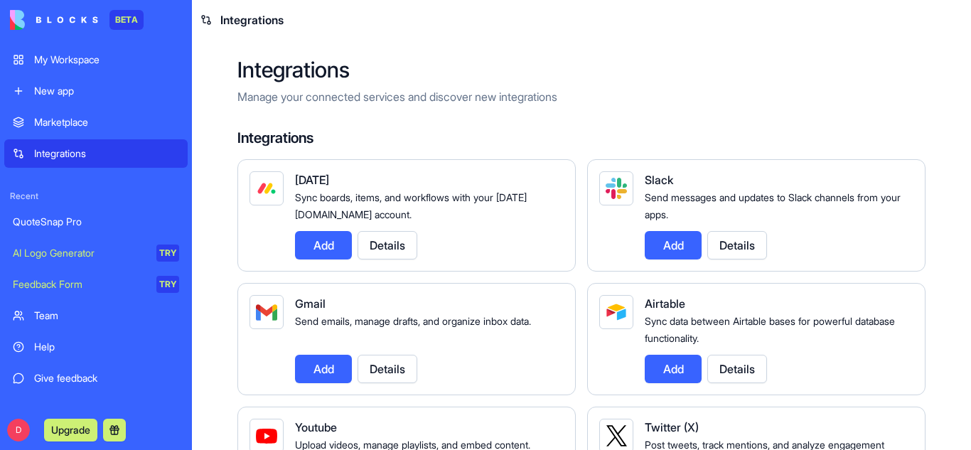
drag, startPoint x: 106, startPoint y: 218, endPoint x: 63, endPoint y: 216, distance: 42.7
click at [63, 216] on div "QuoteSnap Pro" at bounding box center [96, 222] width 166 height 14
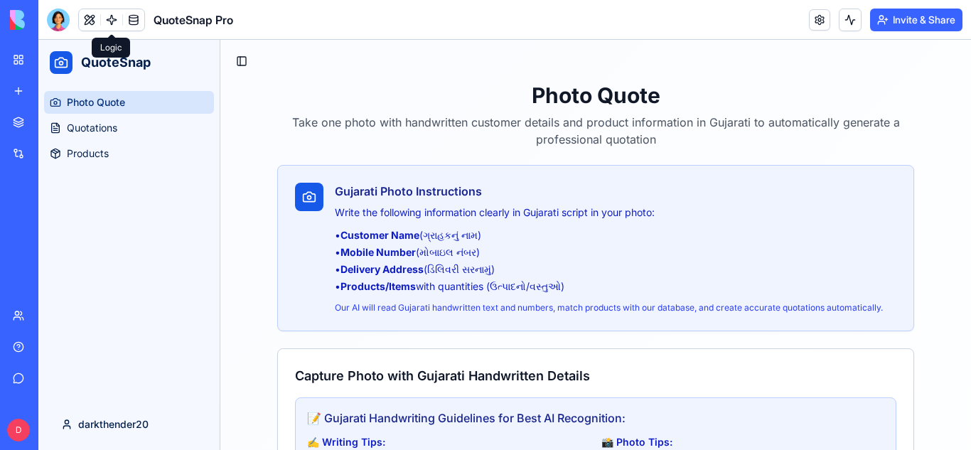
click at [114, 23] on link at bounding box center [111, 19] width 21 height 21
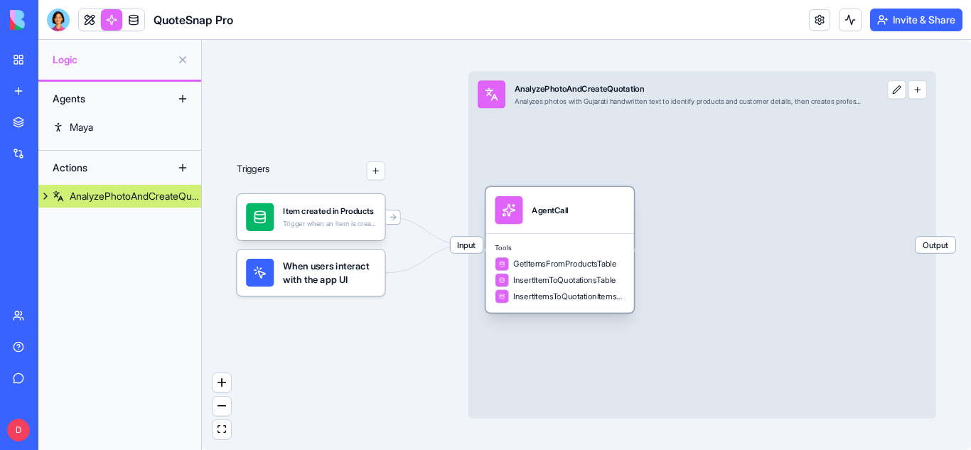
click at [567, 252] on span "Tools" at bounding box center [559, 247] width 129 height 9
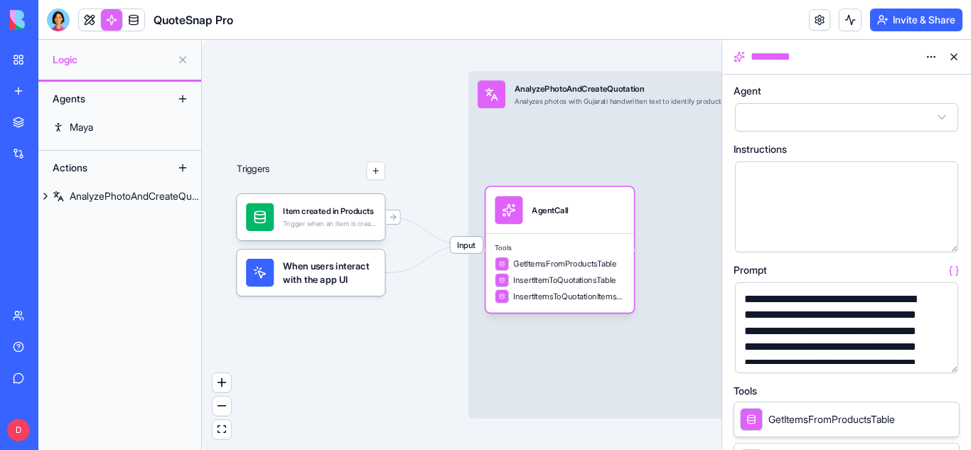
click at [944, 362] on button "button" at bounding box center [944, 359] width 23 height 23
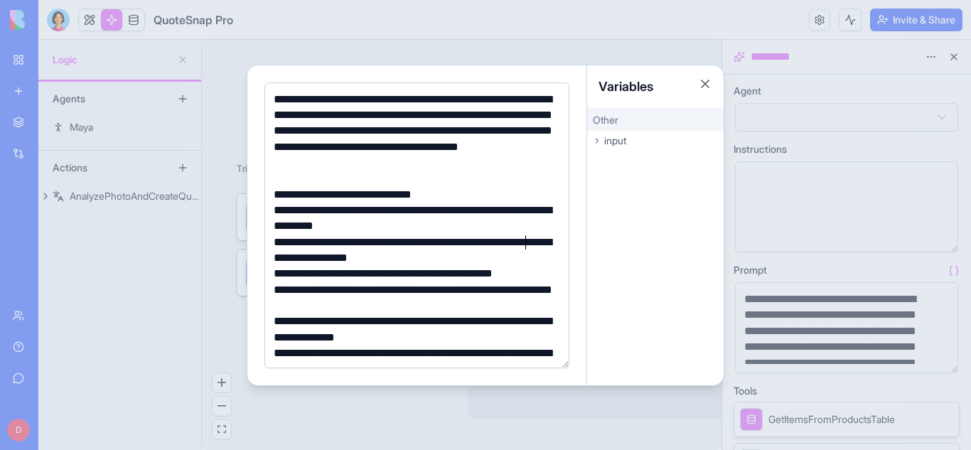
click at [524, 249] on div "**********" at bounding box center [415, 251] width 291 height 32
click at [711, 84] on button "Close" at bounding box center [705, 84] width 14 height 14
